Goal: Information Seeking & Learning: Learn about a topic

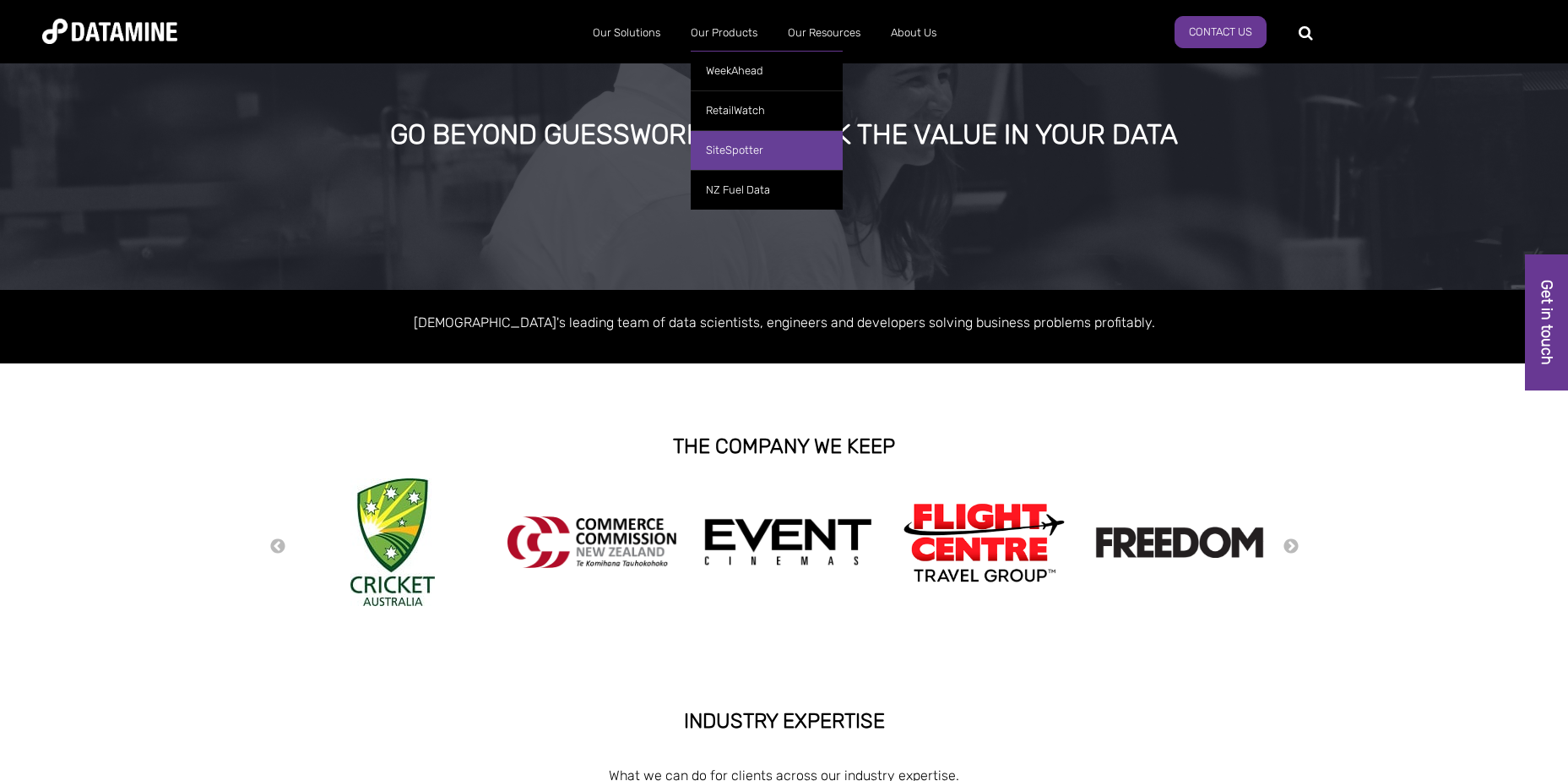
scroll to position [84, 0]
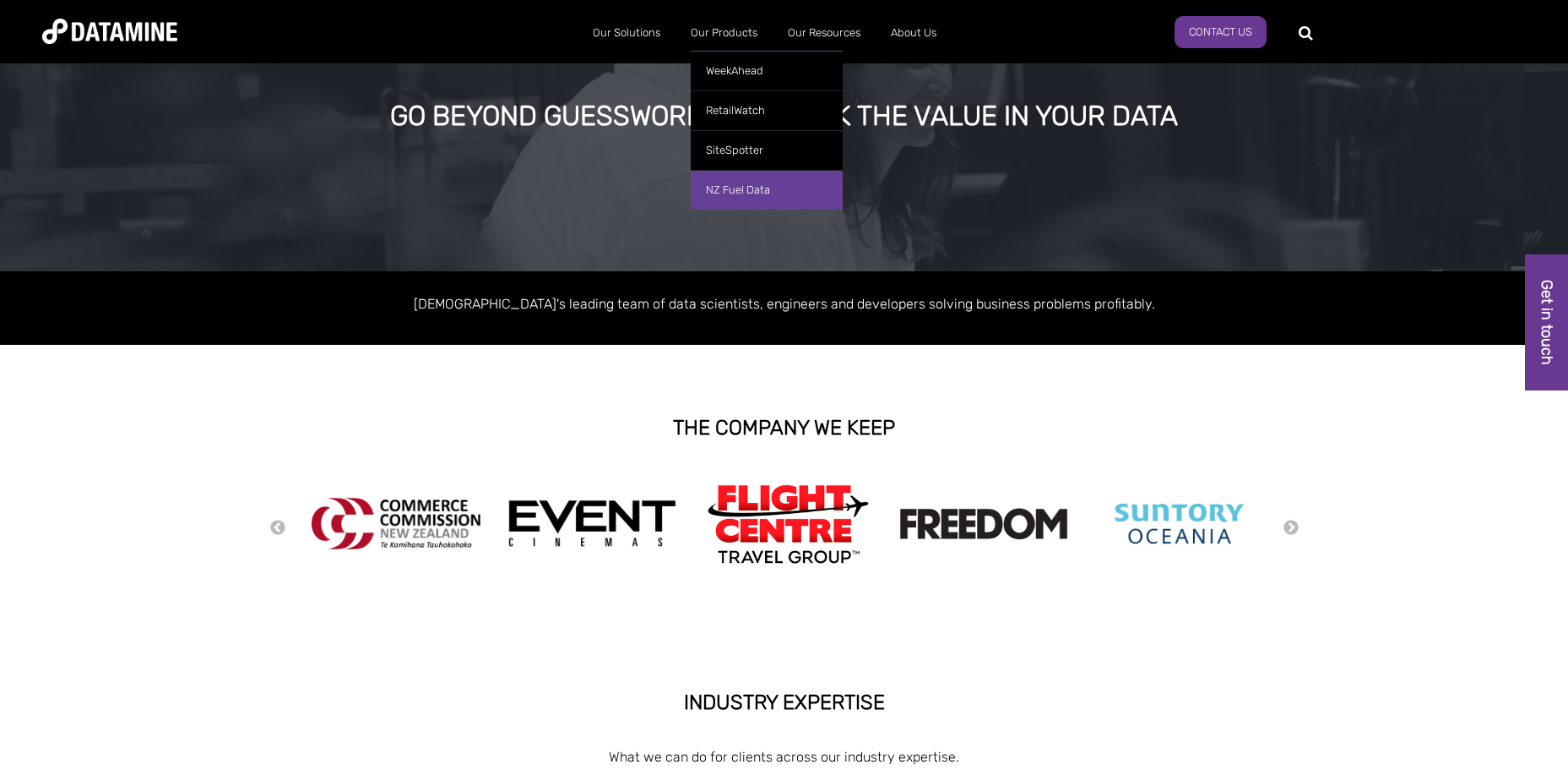
click at [797, 179] on link "NZ Fuel Data" at bounding box center [766, 190] width 152 height 40
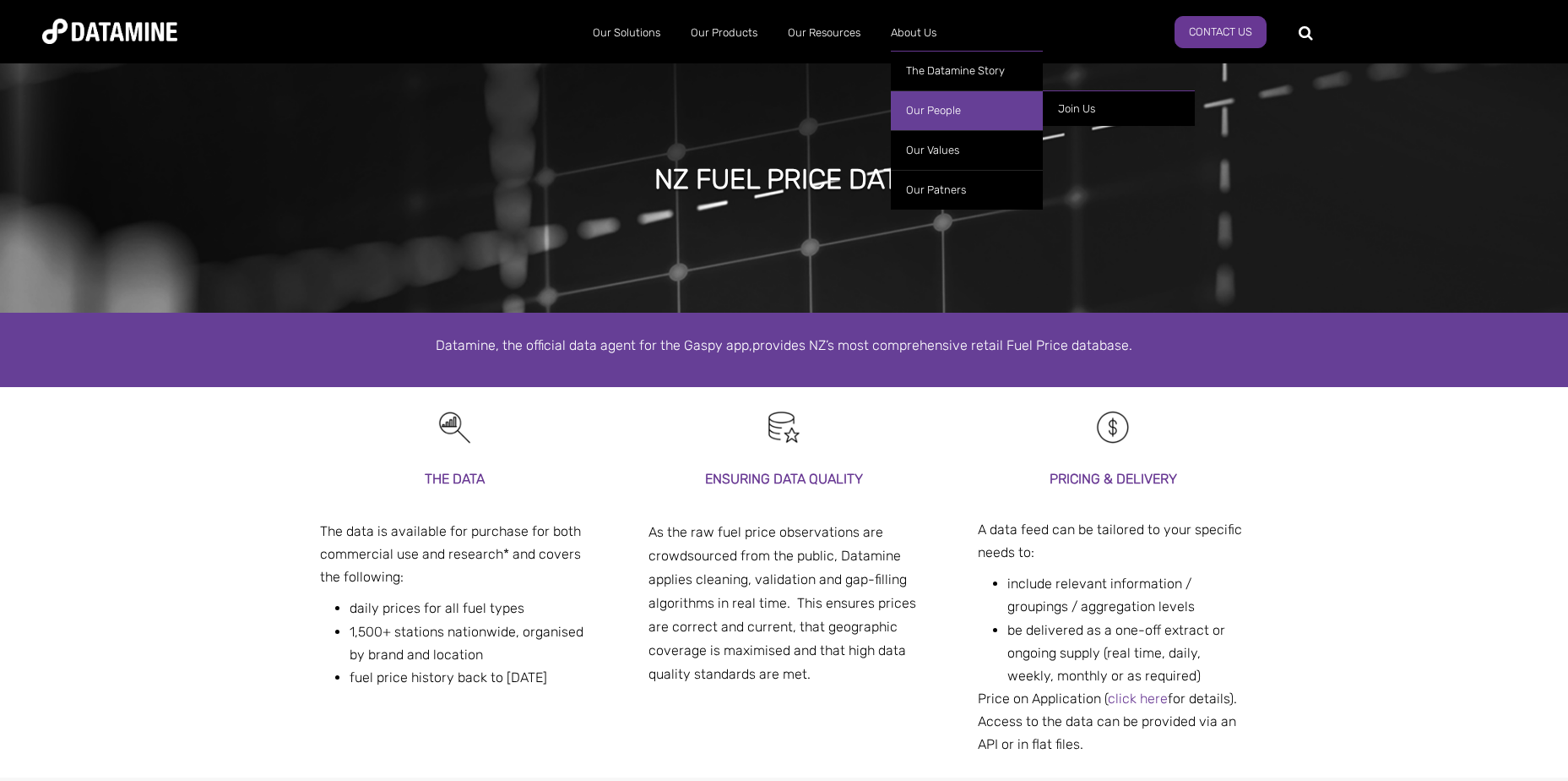
click at [960, 100] on link "Our People" at bounding box center [967, 111] width 152 height 40
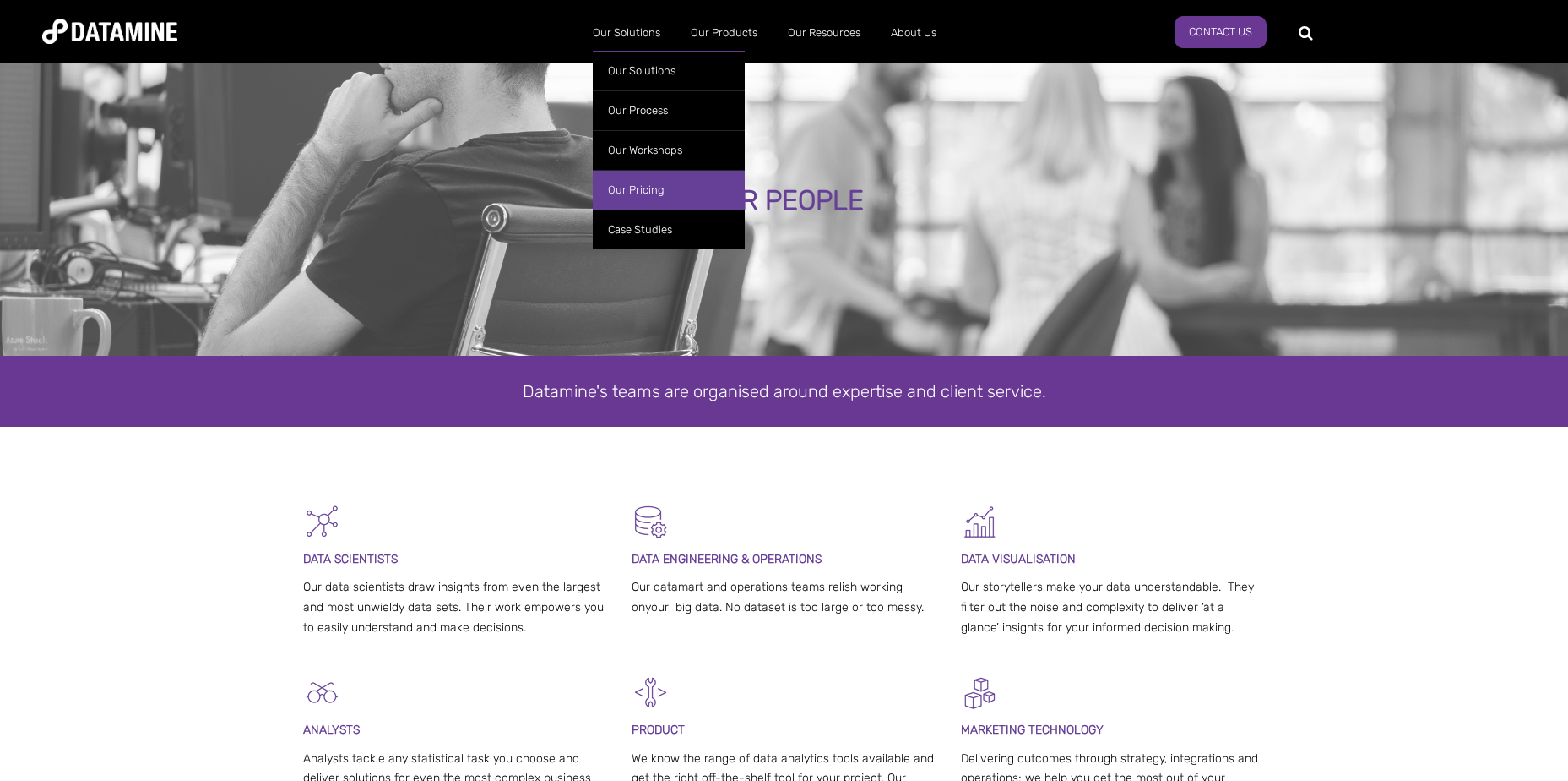
click at [703, 181] on link "Our Pricing" at bounding box center [668, 190] width 152 height 40
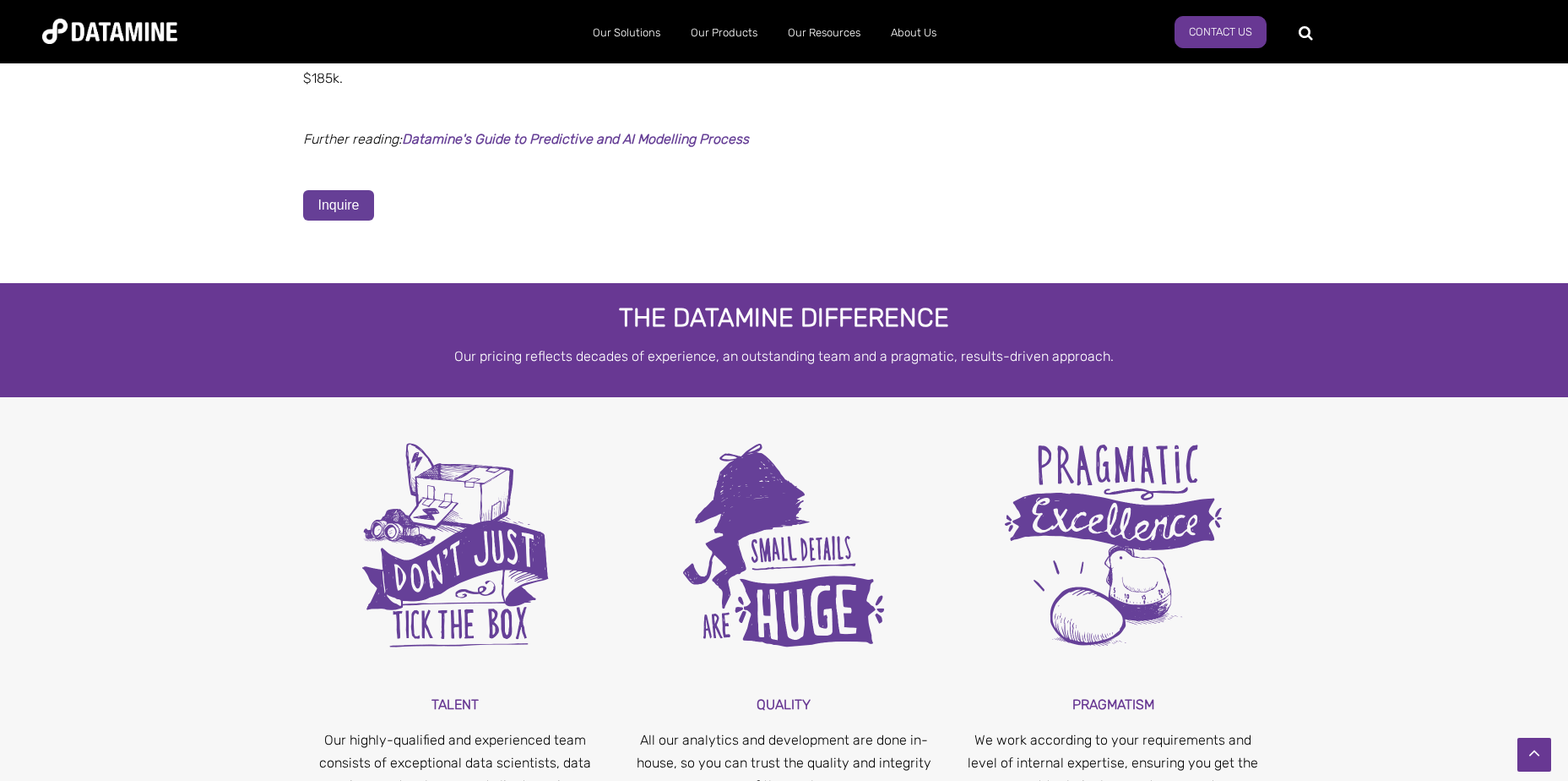
scroll to position [5619, 0]
